Goal: Book appointment/travel/reservation

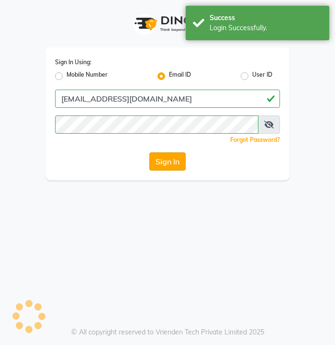
select select "service"
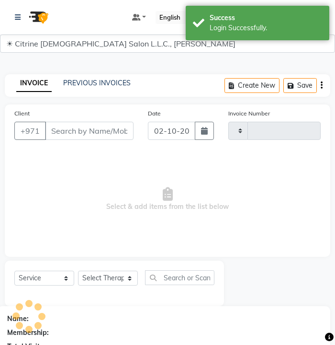
type input "0585"
select select "7896"
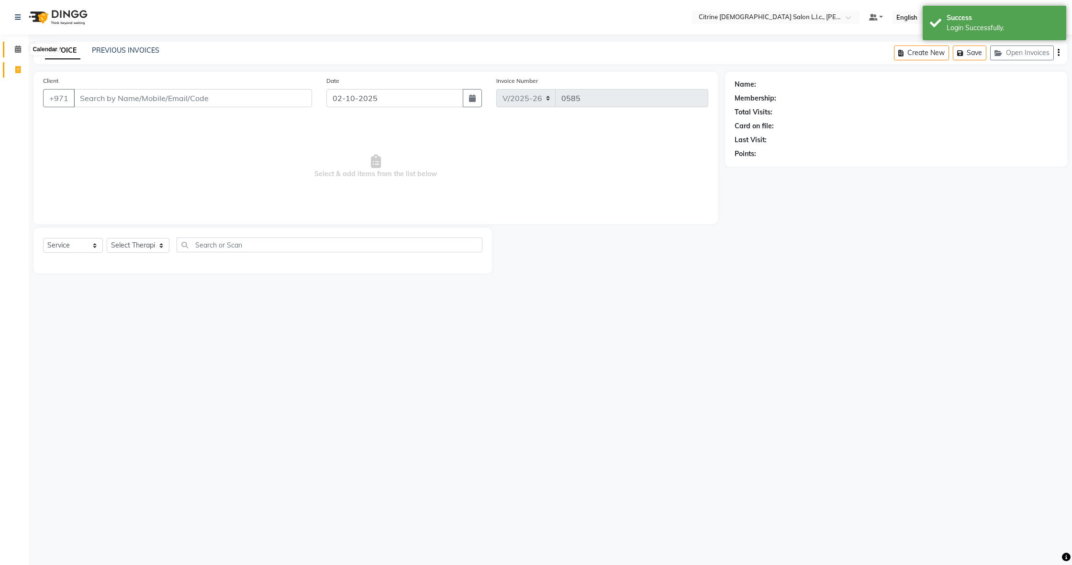
click at [18, 47] on icon at bounding box center [18, 48] width 6 height 7
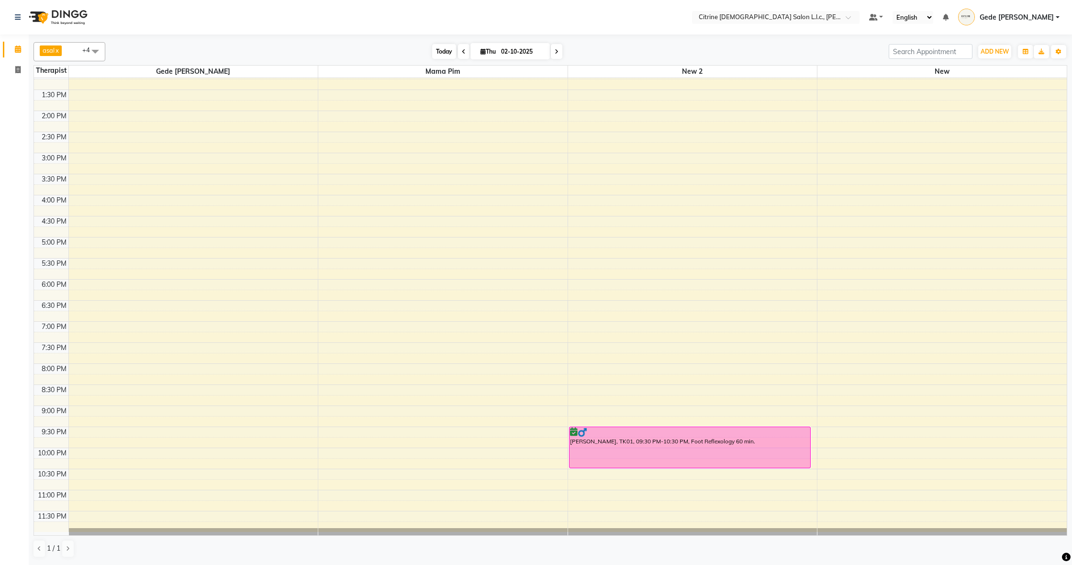
click at [335, 53] on span "Today" at bounding box center [444, 51] width 24 height 15
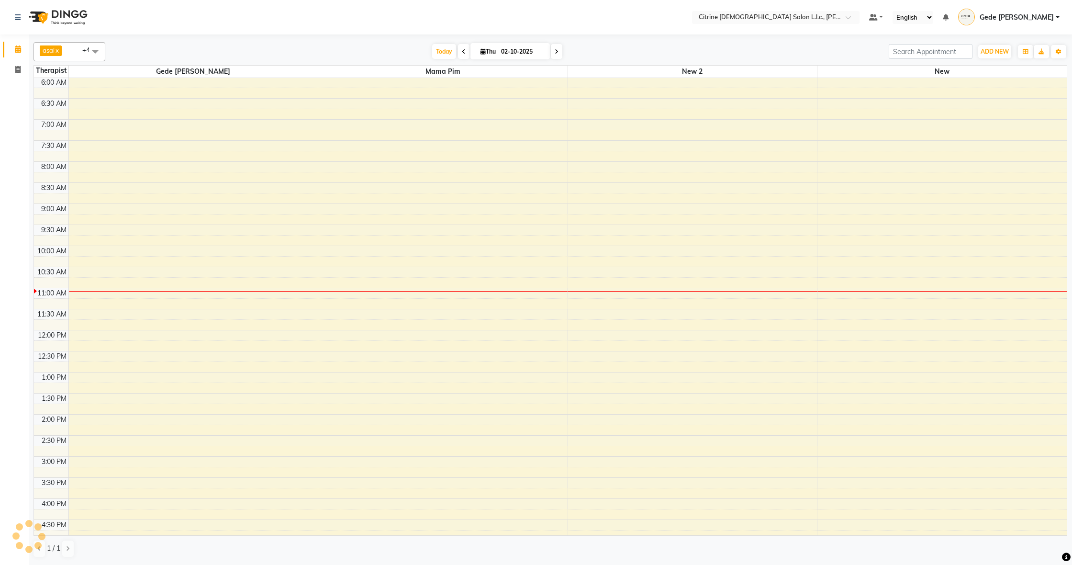
scroll to position [463, 0]
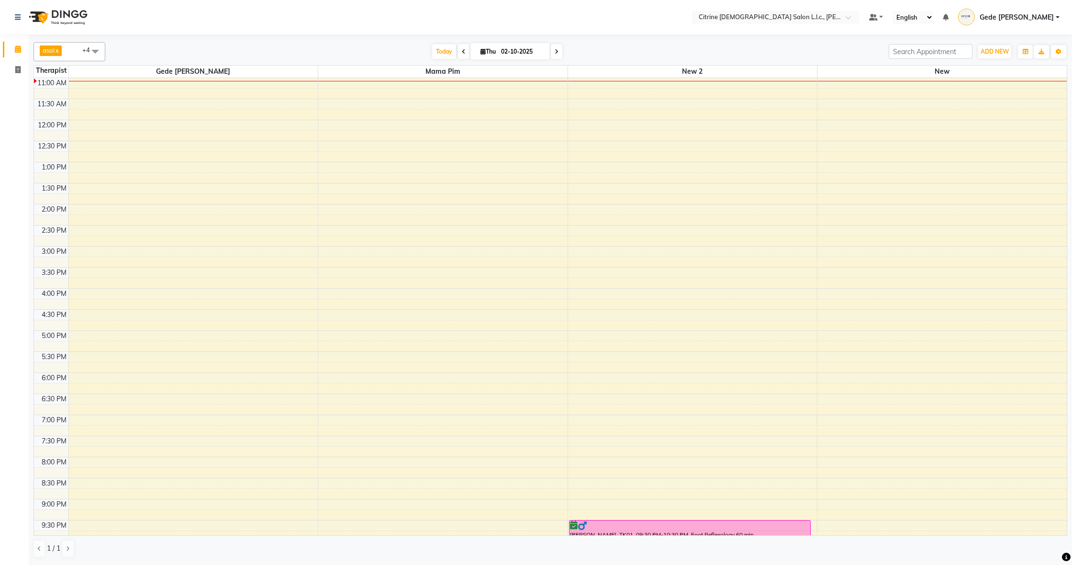
click at [335, 50] on span at bounding box center [463, 51] width 11 height 15
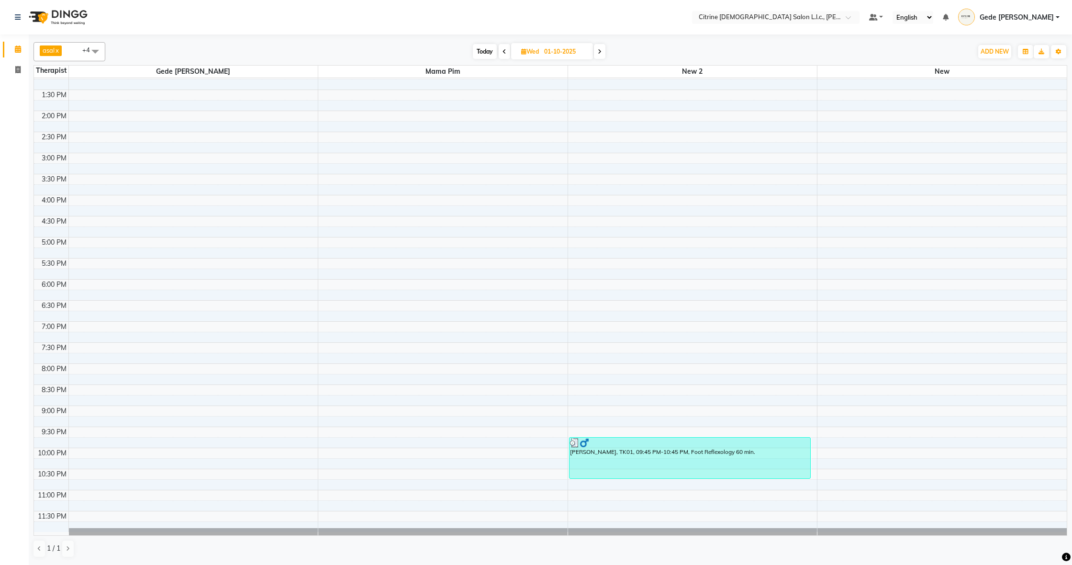
scroll to position [0, 0]
click at [335, 52] on span "Today" at bounding box center [485, 51] width 24 height 15
type input "02-10-2025"
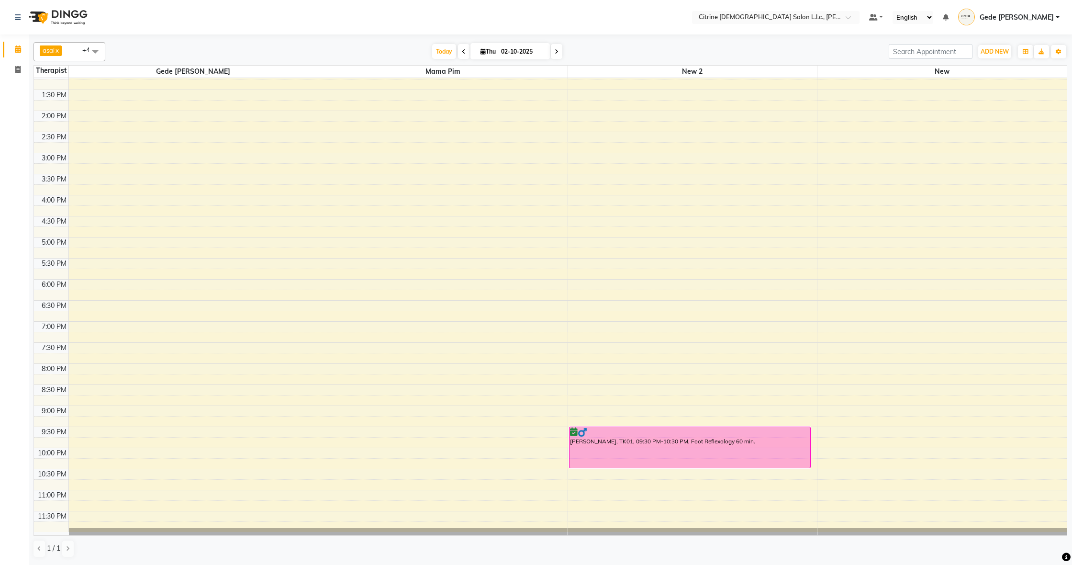
scroll to position [557, 0]
click at [184, 239] on div "12:00 AM 12:30 AM 1:00 AM 1:30 AM 2:00 AM 2:30 AM 3:00 AM 3:30 AM 4:00 AM 4:30 …" at bounding box center [550, 26] width 1033 height 1010
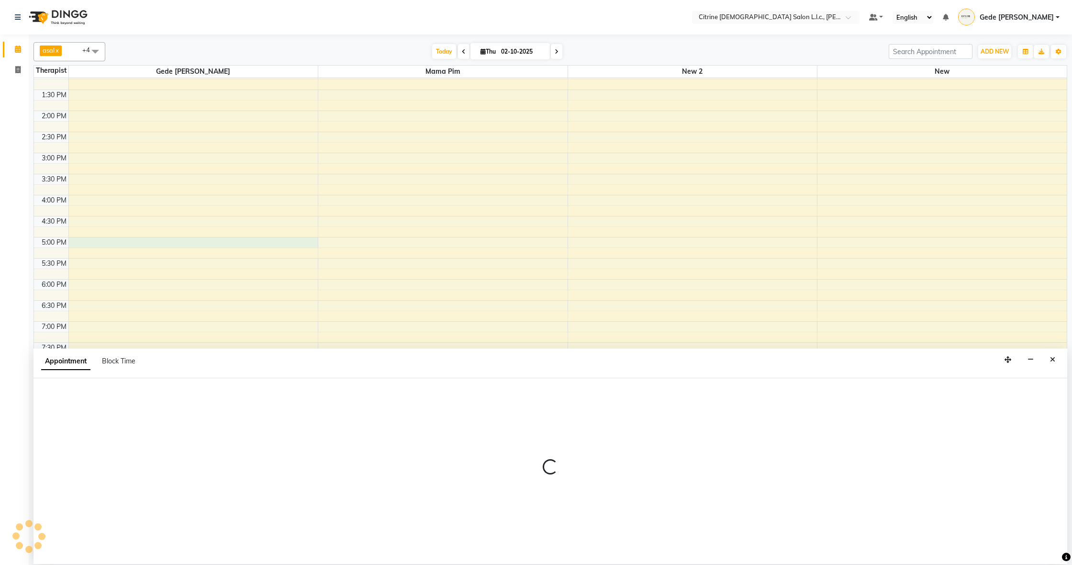
select select "70726"
select select "1020"
select select "tentative"
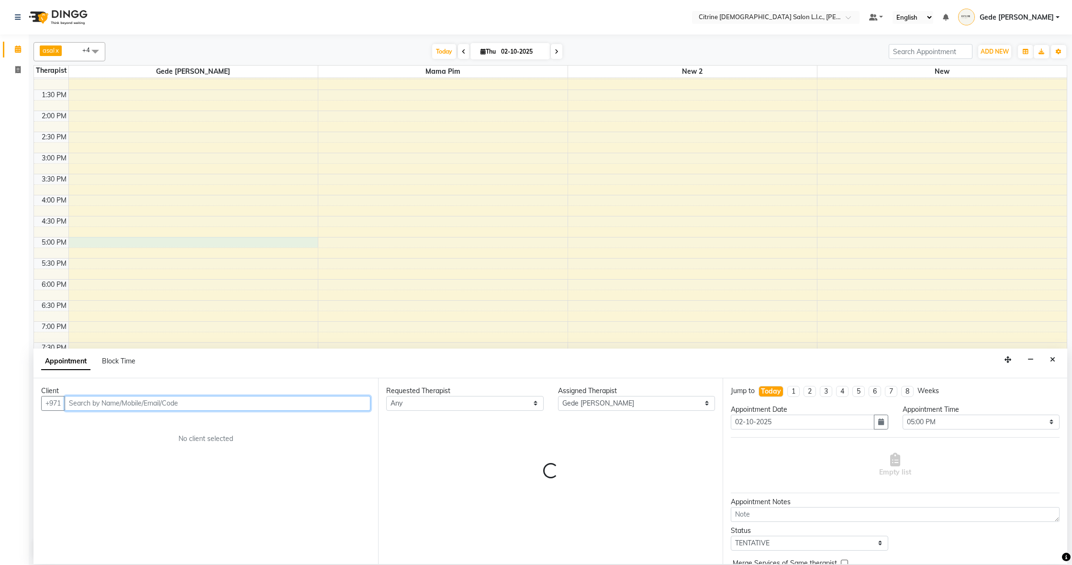
scroll to position [0, 0]
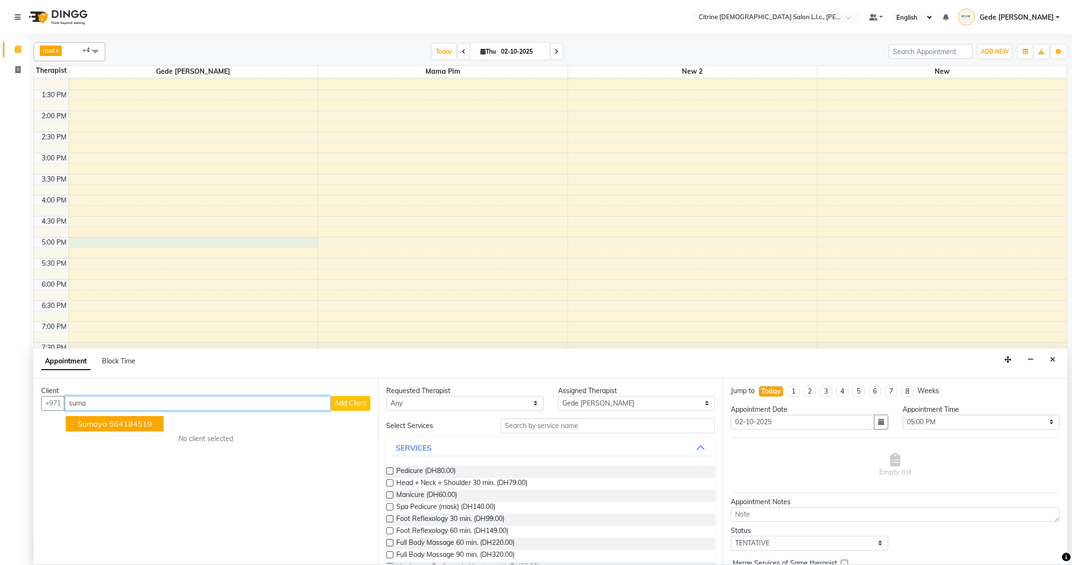
click at [111, 344] on ngb-highlight "564184519" at bounding box center [130, 424] width 43 height 10
type input "564184519"
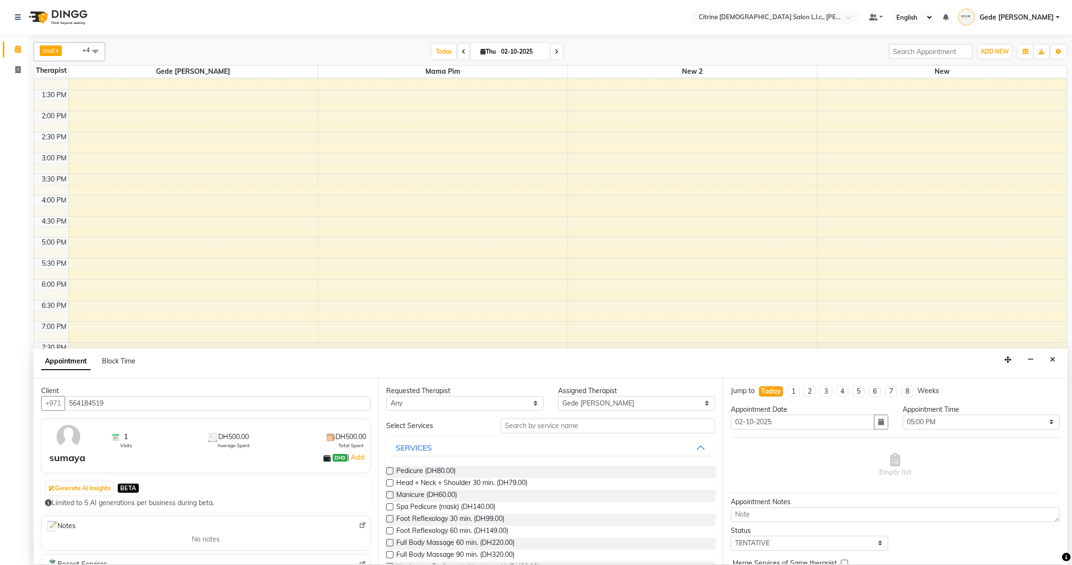
click at [335, 52] on span at bounding box center [556, 51] width 11 height 15
type input "03-10-2025"
select select "1020"
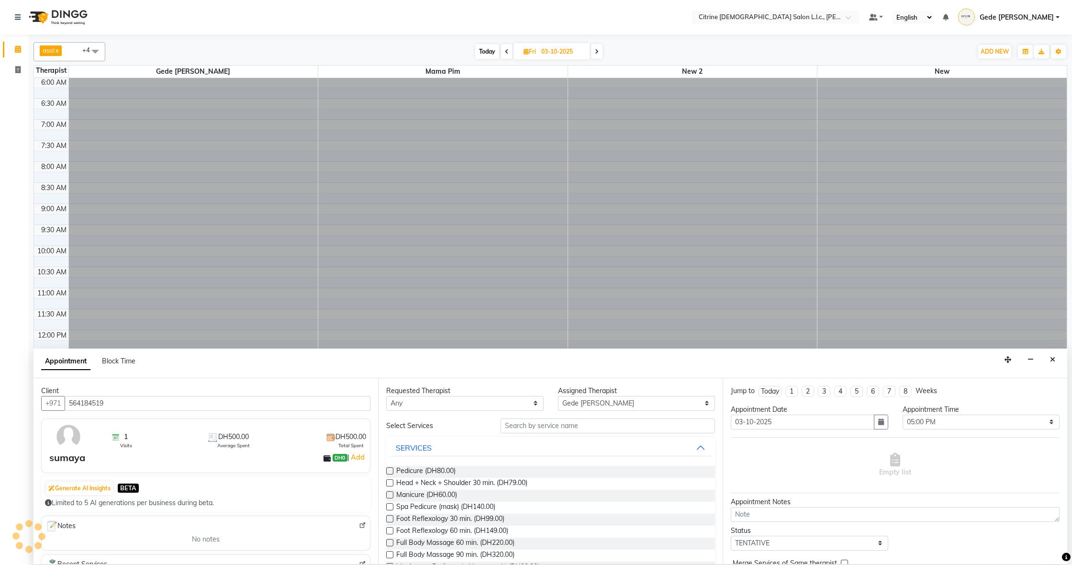
scroll to position [505, 0]
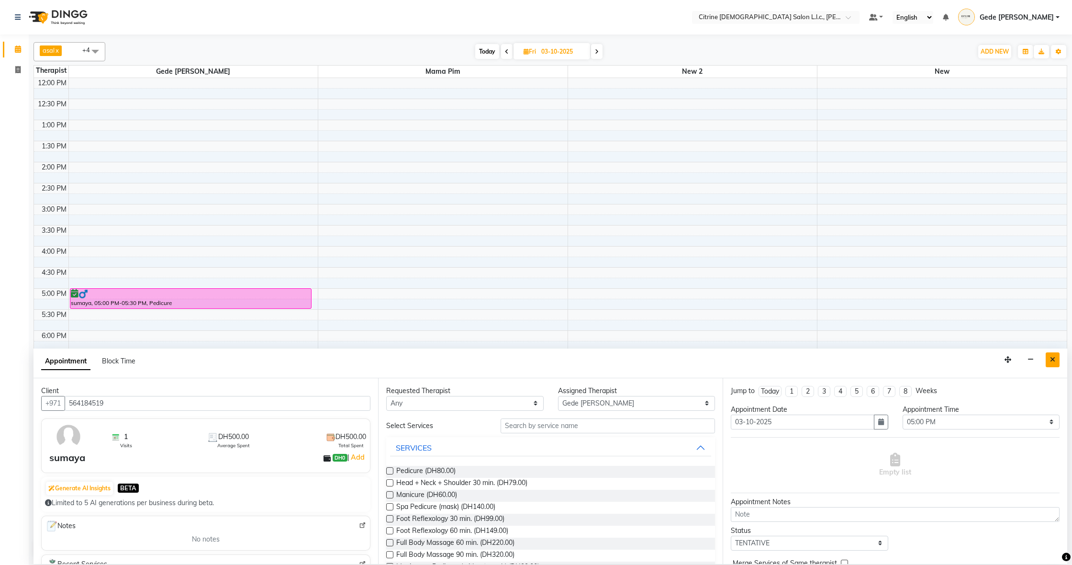
click at [335, 344] on icon "Close" at bounding box center [1052, 359] width 5 height 7
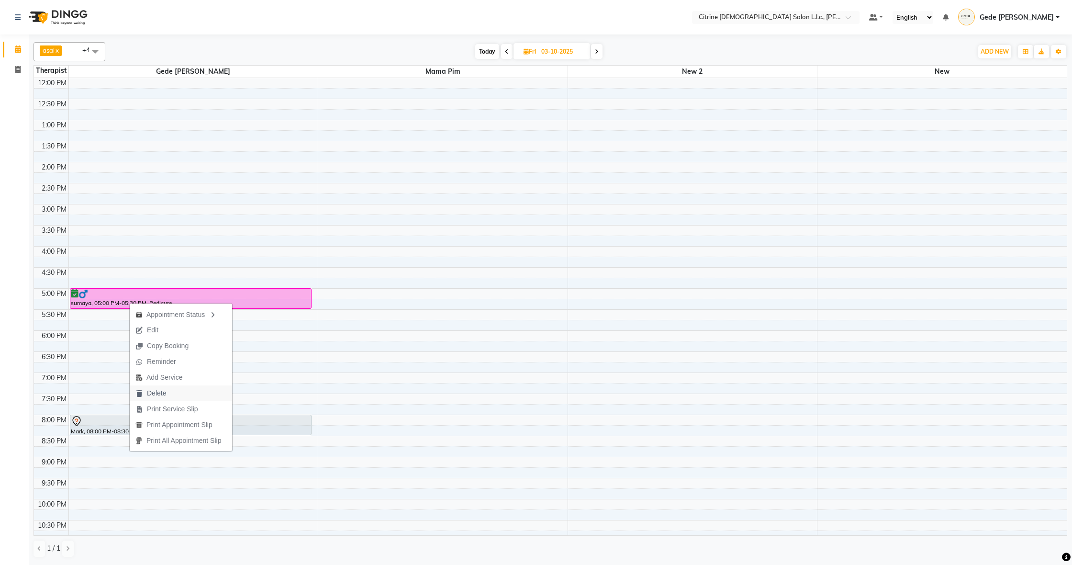
click at [167, 344] on span "Delete" at bounding box center [151, 393] width 42 height 16
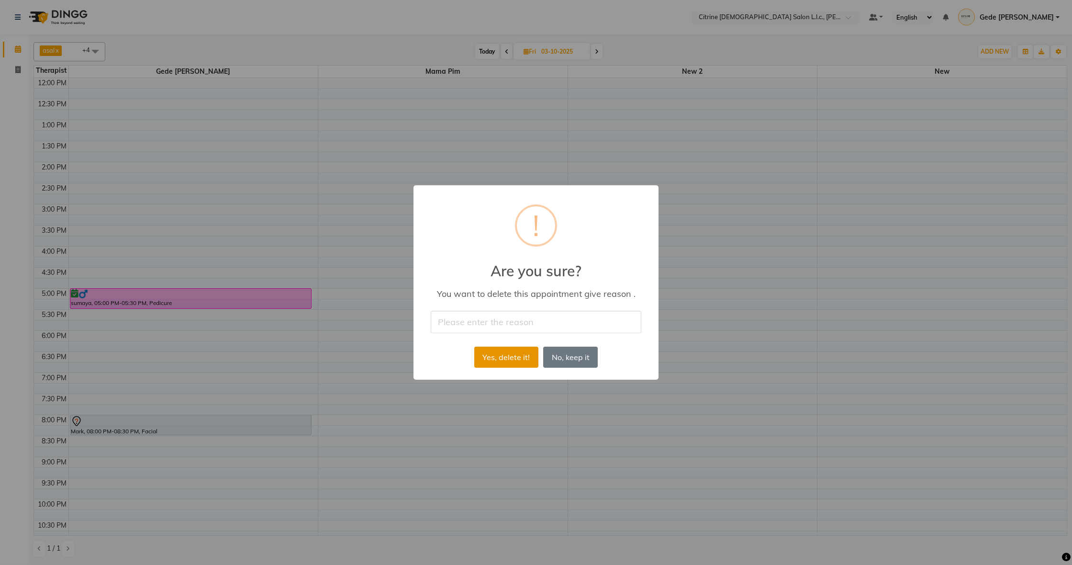
click at [335, 344] on button "Yes, delete it!" at bounding box center [506, 357] width 64 height 21
type input "cancel"
click at [335, 344] on button "Yes, delete it!" at bounding box center [506, 357] width 64 height 21
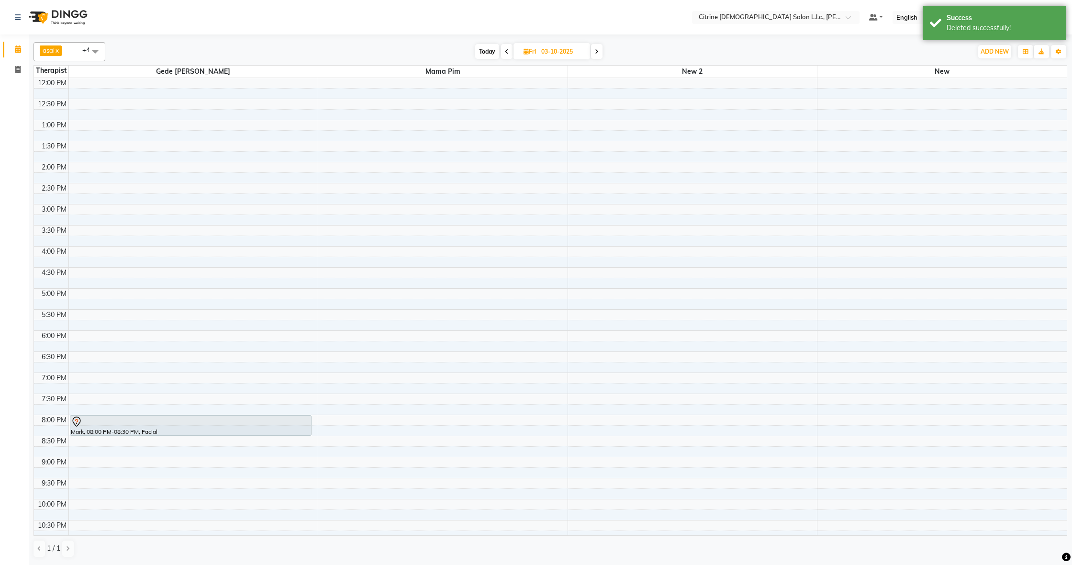
click at [335, 51] on span "Today" at bounding box center [487, 51] width 24 height 15
type input "02-10-2025"
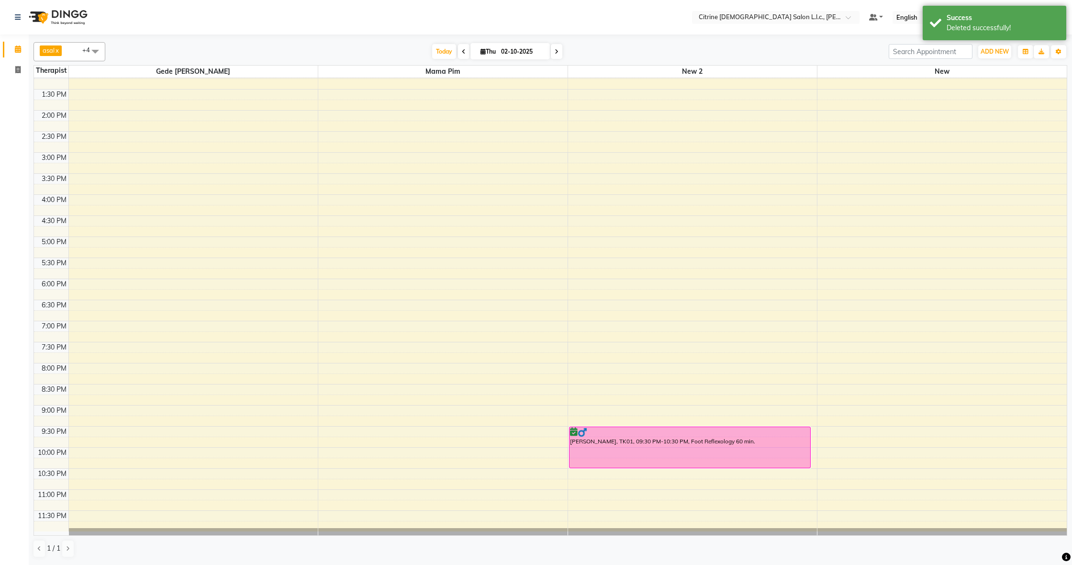
scroll to position [0, 0]
click at [103, 238] on div "12:00 AM 12:30 AM 1:00 AM 1:30 AM 2:00 AM 2:30 AM 3:00 AM 3:30 AM 4:00 AM 4:30 …" at bounding box center [550, 26] width 1033 height 1010
select select "70726"
select select "1020"
select select "tentative"
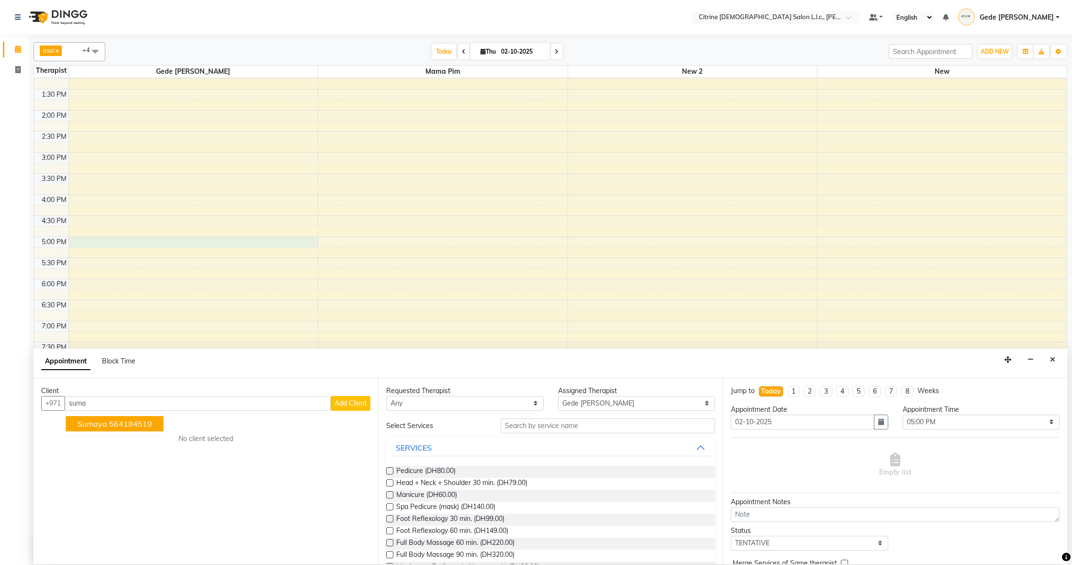
click at [137, 344] on ngb-highlight "564184519" at bounding box center [130, 424] width 43 height 10
type input "564184519"
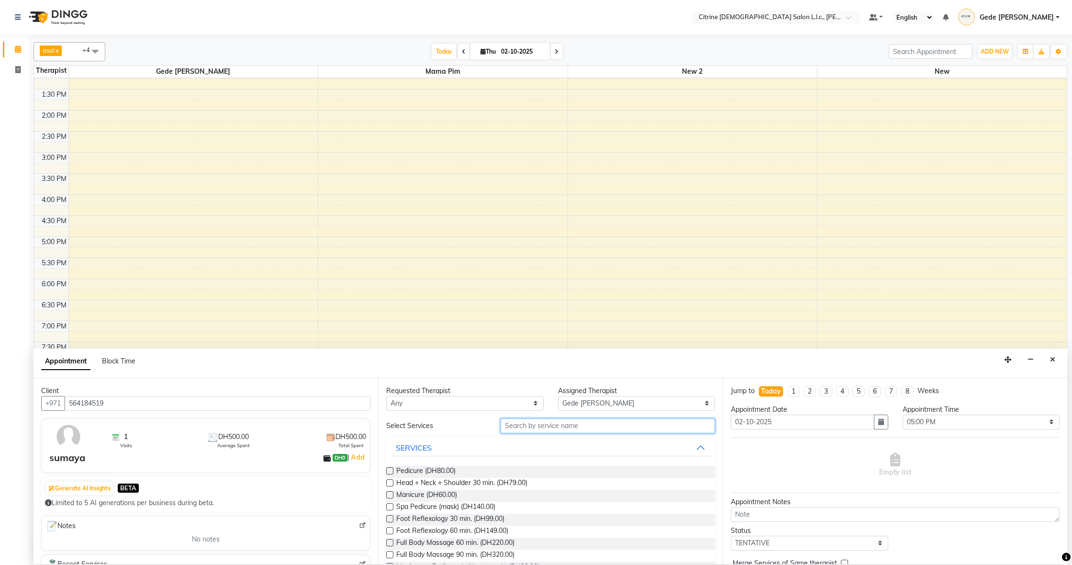
click at [335, 344] on input "text" at bounding box center [608, 425] width 214 height 15
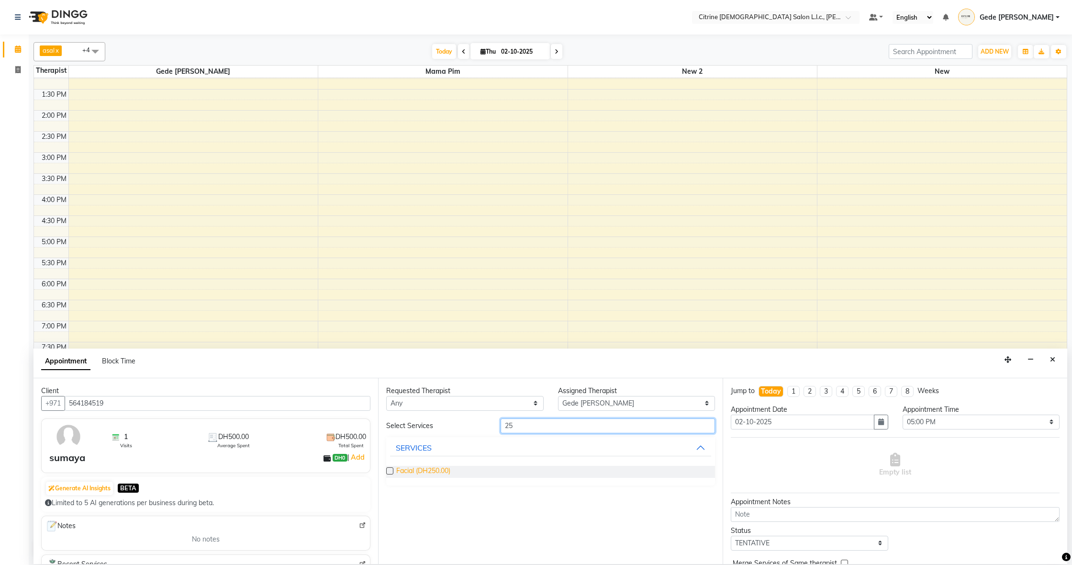
type input "25"
click at [335, 344] on span "Facial (DH250.00)" at bounding box center [423, 472] width 54 height 12
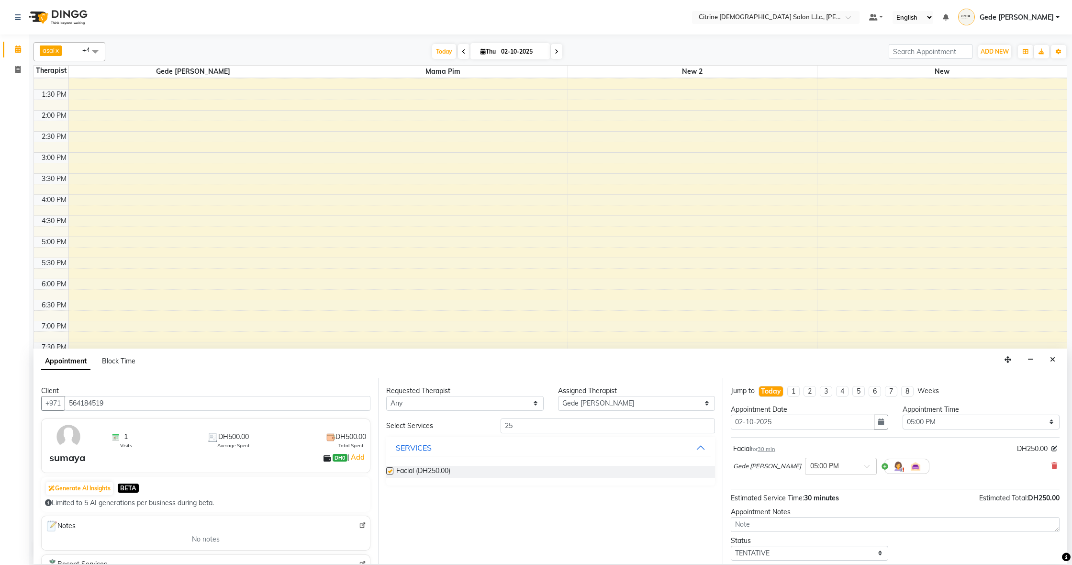
checkbox input "false"
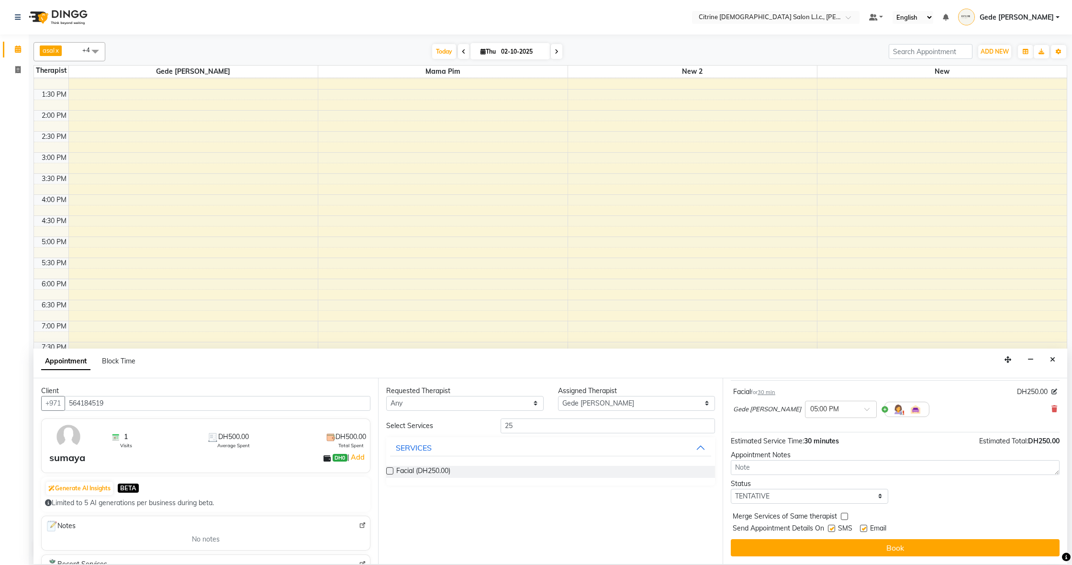
scroll to position [57, 0]
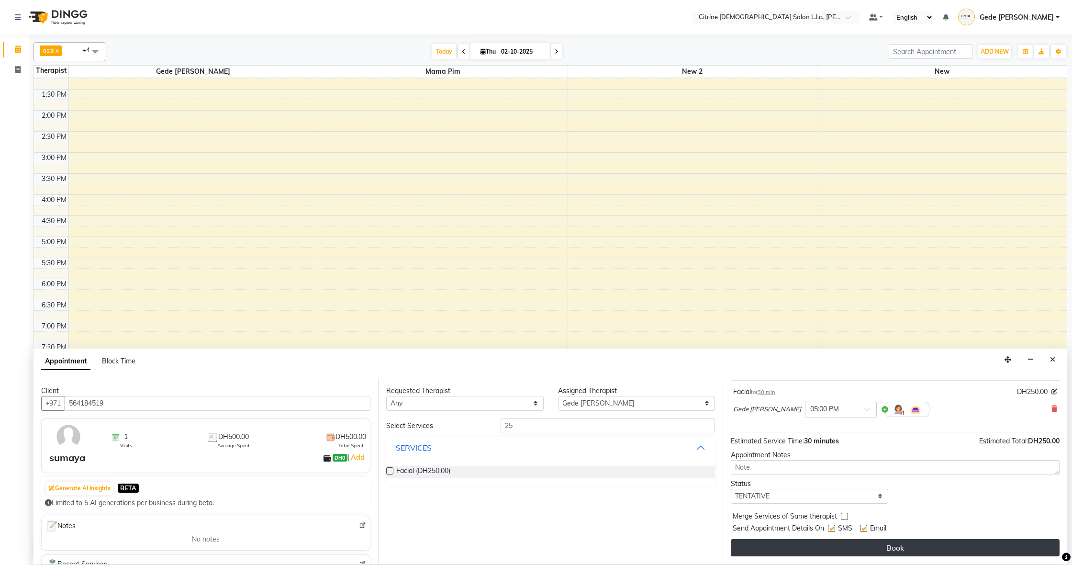
click at [335, 344] on button "Book" at bounding box center [895, 547] width 329 height 17
